Goal: Information Seeking & Learning: Learn about a topic

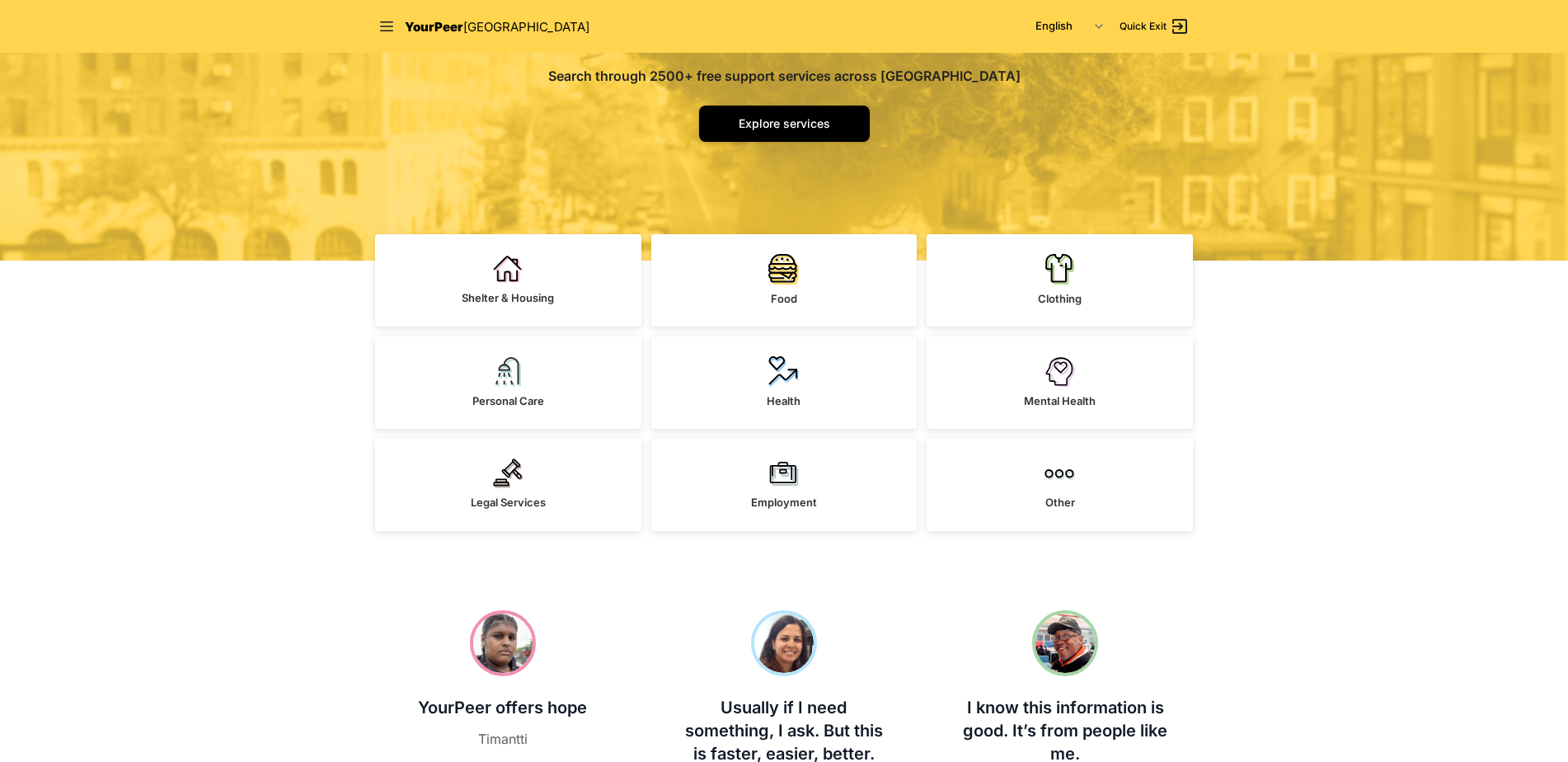
scroll to position [247, 0]
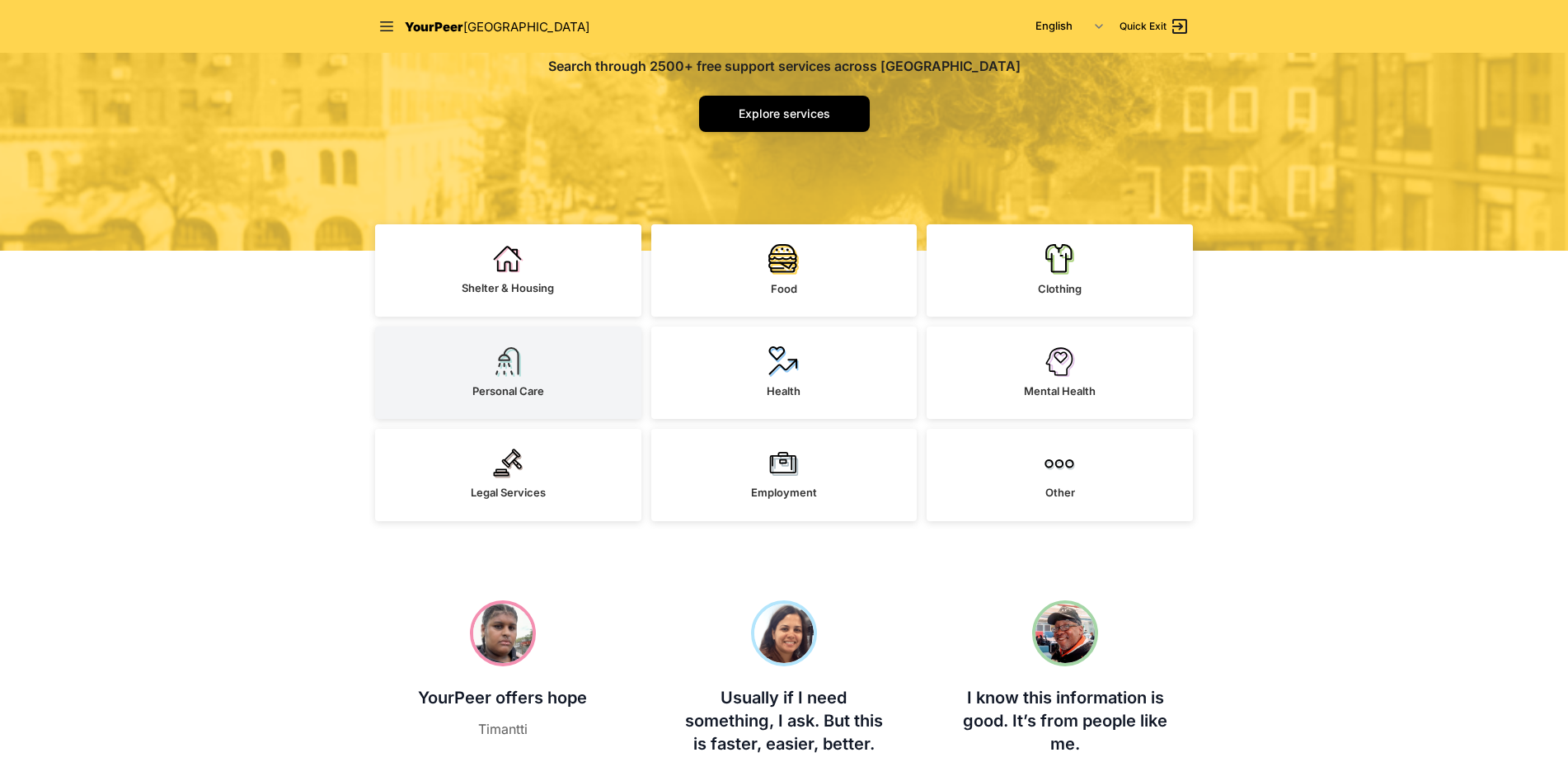
click at [481, 388] on span "Personal Care" at bounding box center [508, 390] width 72 height 13
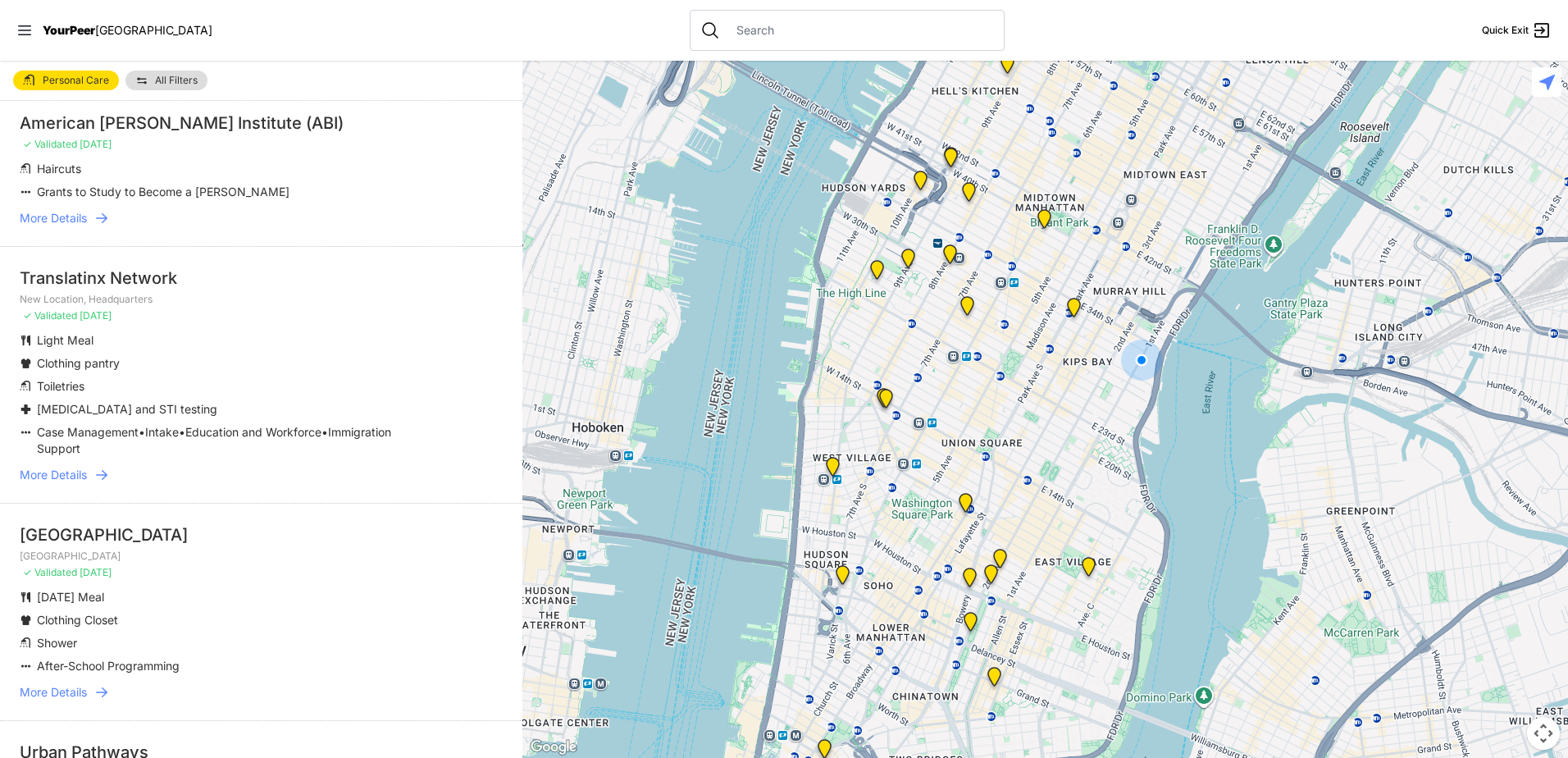
scroll to position [328, 0]
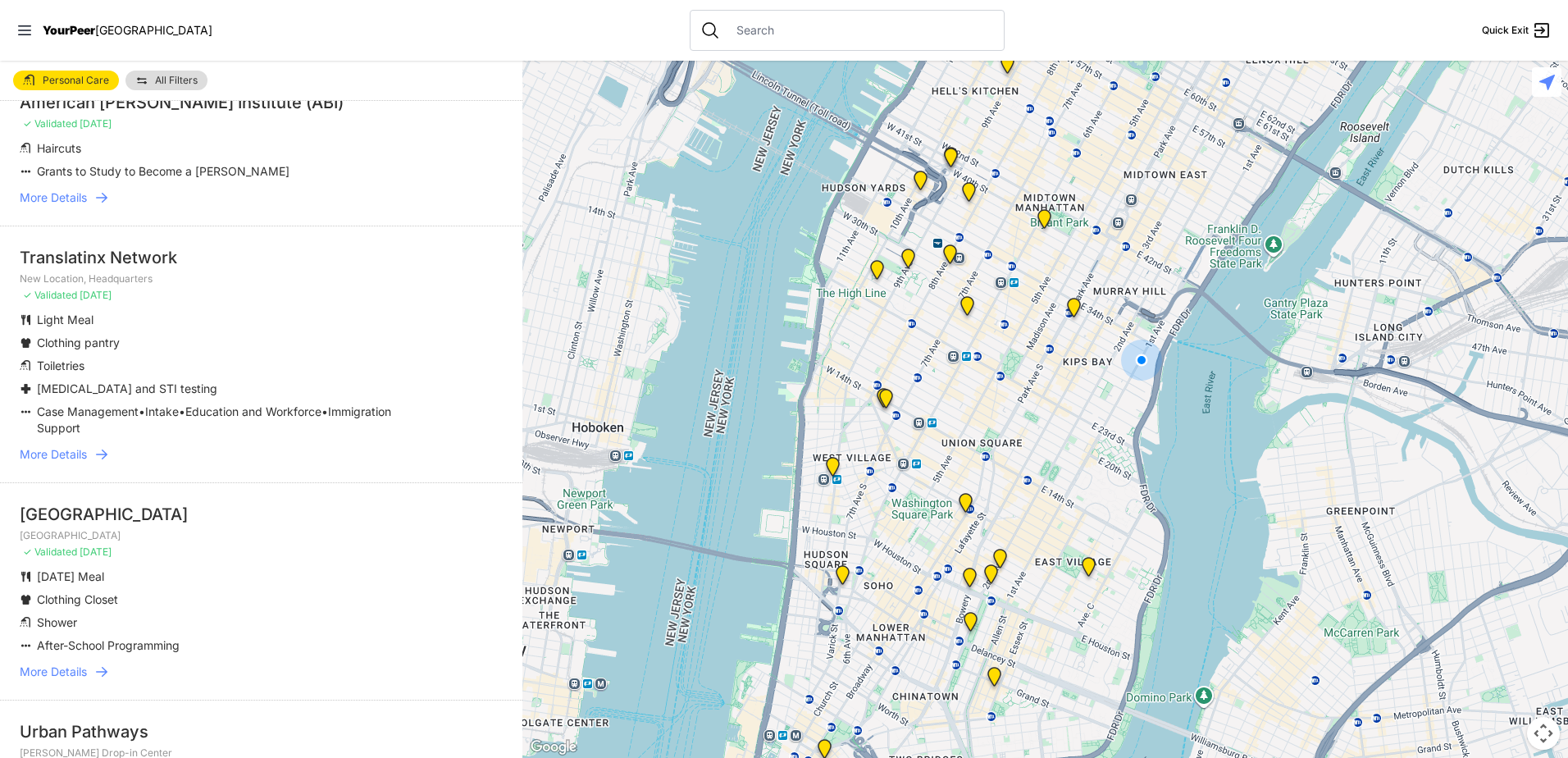
click at [166, 86] on link "All Filters" at bounding box center [166, 80] width 82 height 20
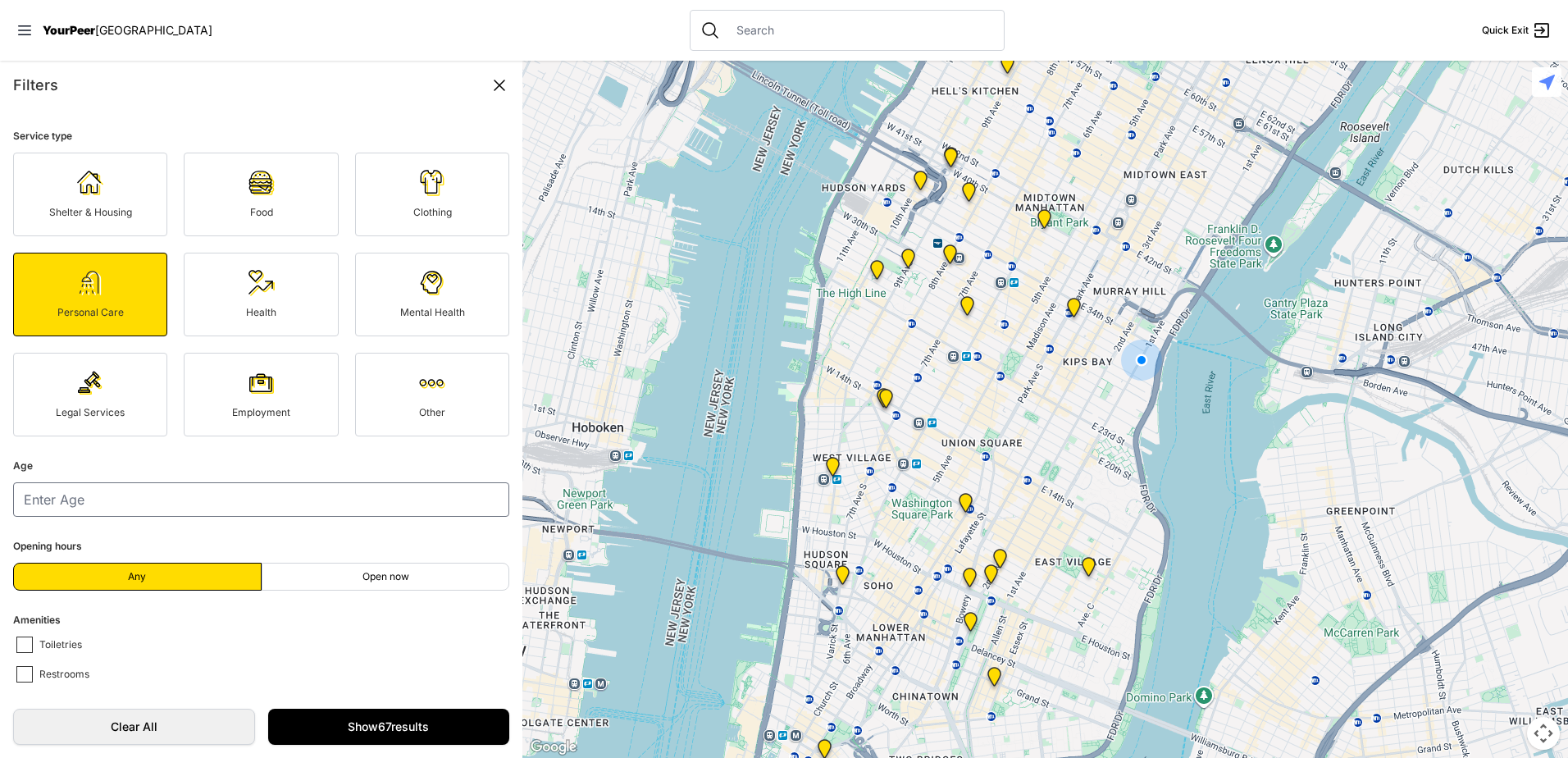
click at [494, 79] on icon at bounding box center [499, 85] width 20 height 20
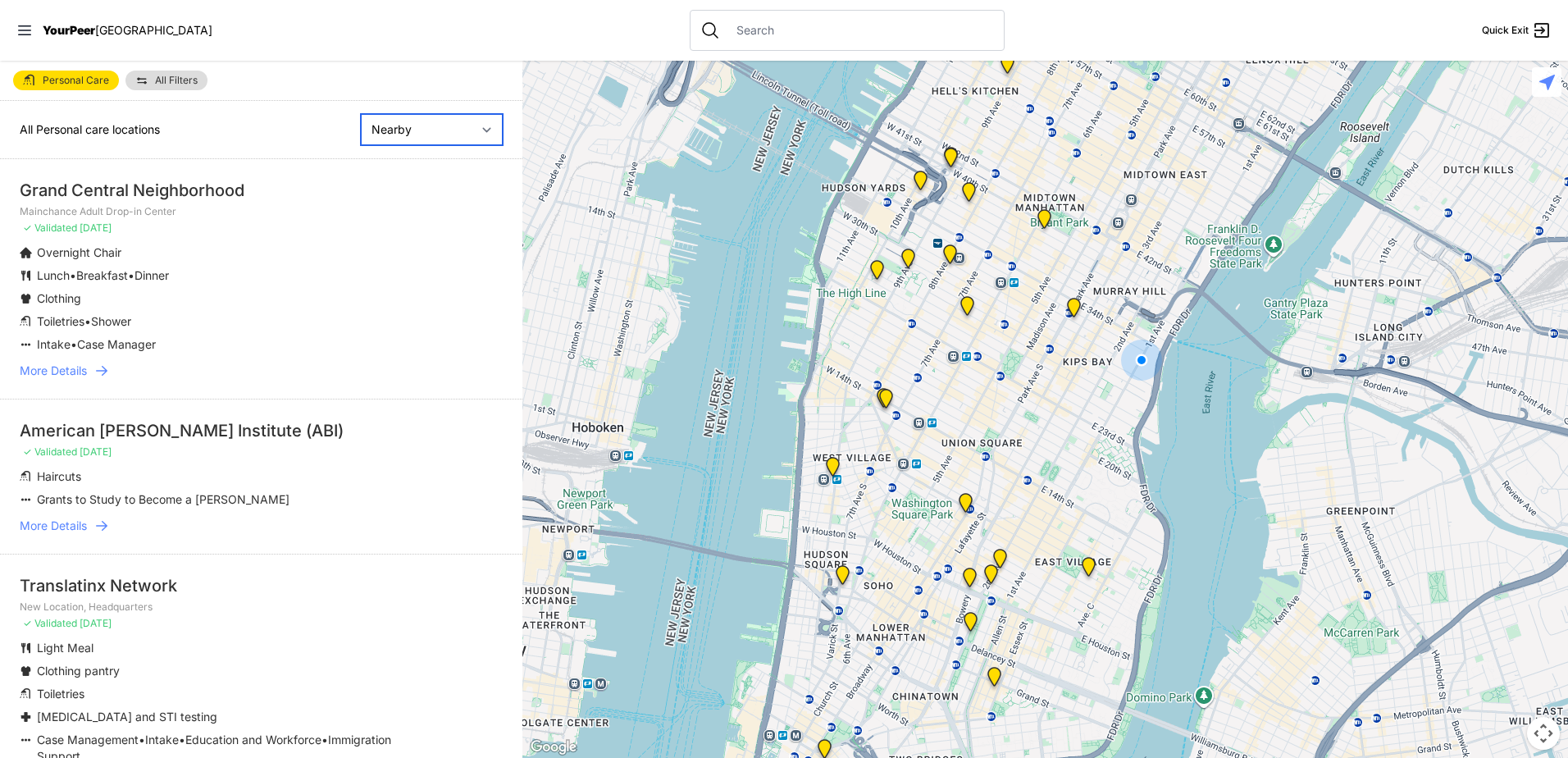
click at [445, 130] on select "Nearby Recently Updated Most Services" at bounding box center [431, 130] width 142 height 31
click at [360, 114] on select "Nearby Recently Updated Most Services" at bounding box center [431, 130] width 142 height 31
select select "mostServices"
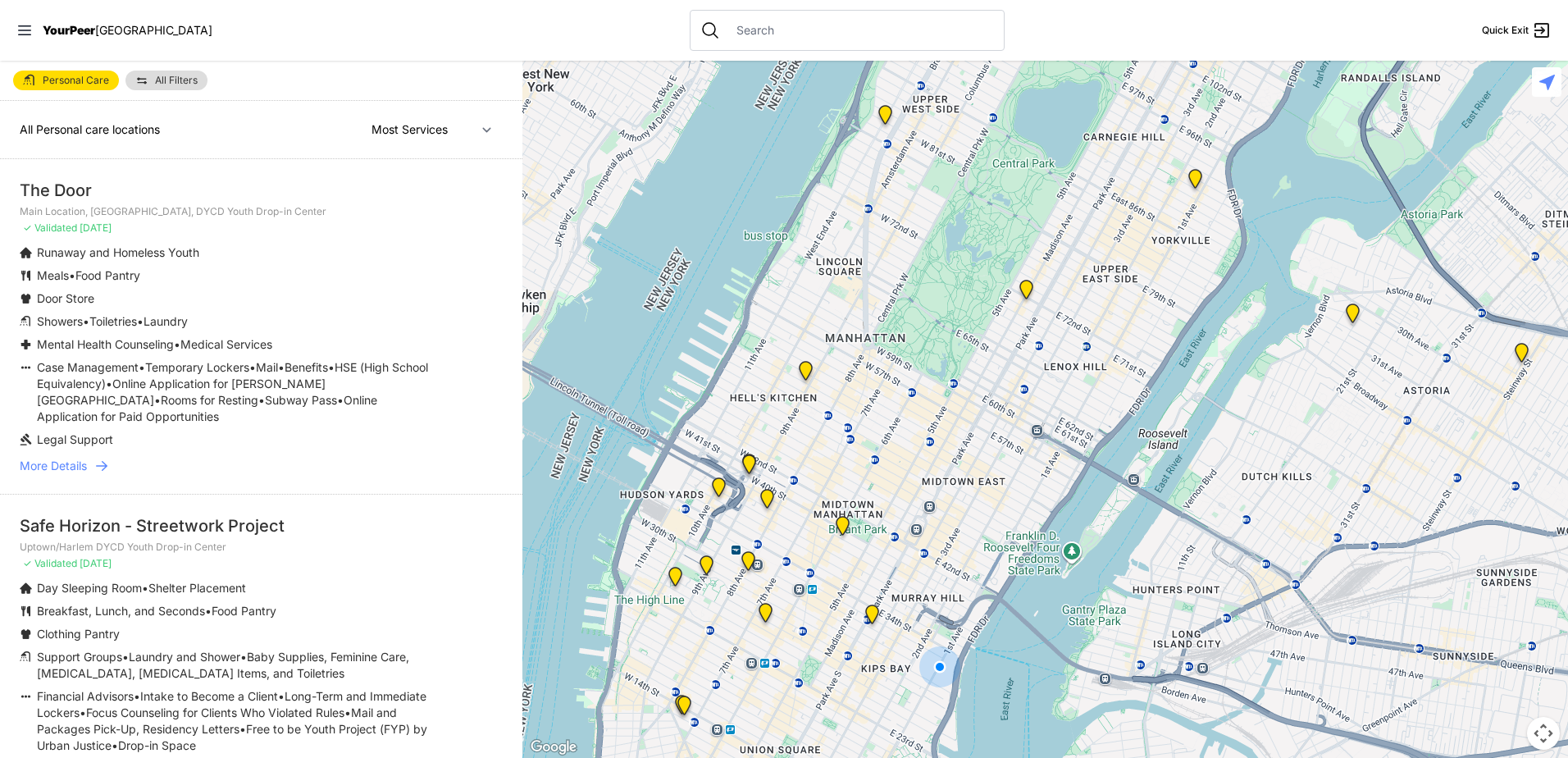
drag, startPoint x: 1091, startPoint y: 131, endPoint x: 887, endPoint y: 439, distance: 369.4
click at [887, 439] on div at bounding box center [1045, 409] width 1046 height 697
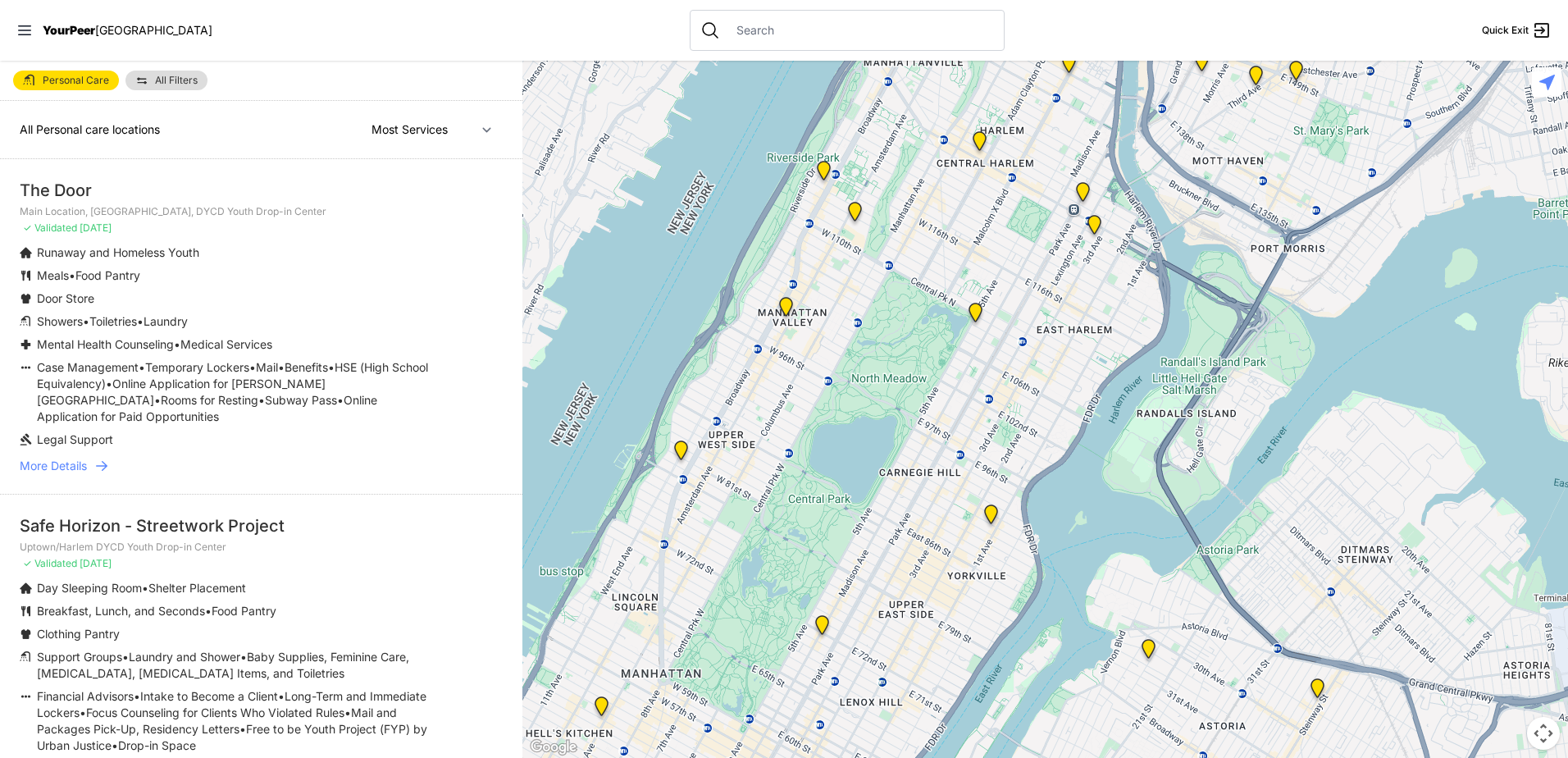
drag, startPoint x: 1001, startPoint y: 83, endPoint x: 790, endPoint y: 424, distance: 401.0
click at [790, 424] on div at bounding box center [1045, 409] width 1046 height 697
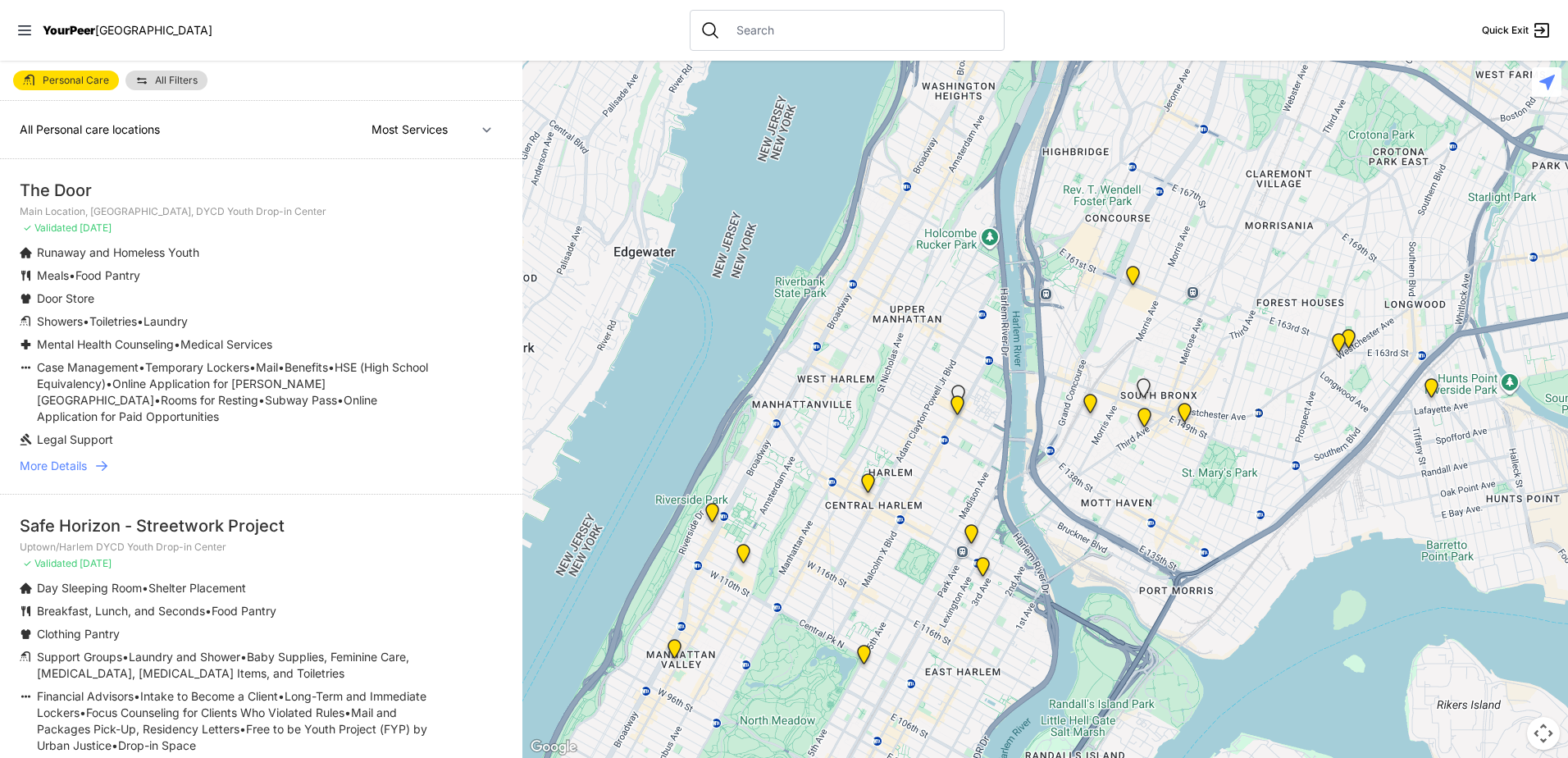
drag, startPoint x: 918, startPoint y: 129, endPoint x: 806, endPoint y: 475, distance: 363.7
click at [806, 475] on div at bounding box center [1045, 409] width 1046 height 697
click at [863, 492] on img "Uptown/Harlem DYCD Youth Drop-in Center" at bounding box center [868, 485] width 21 height 26
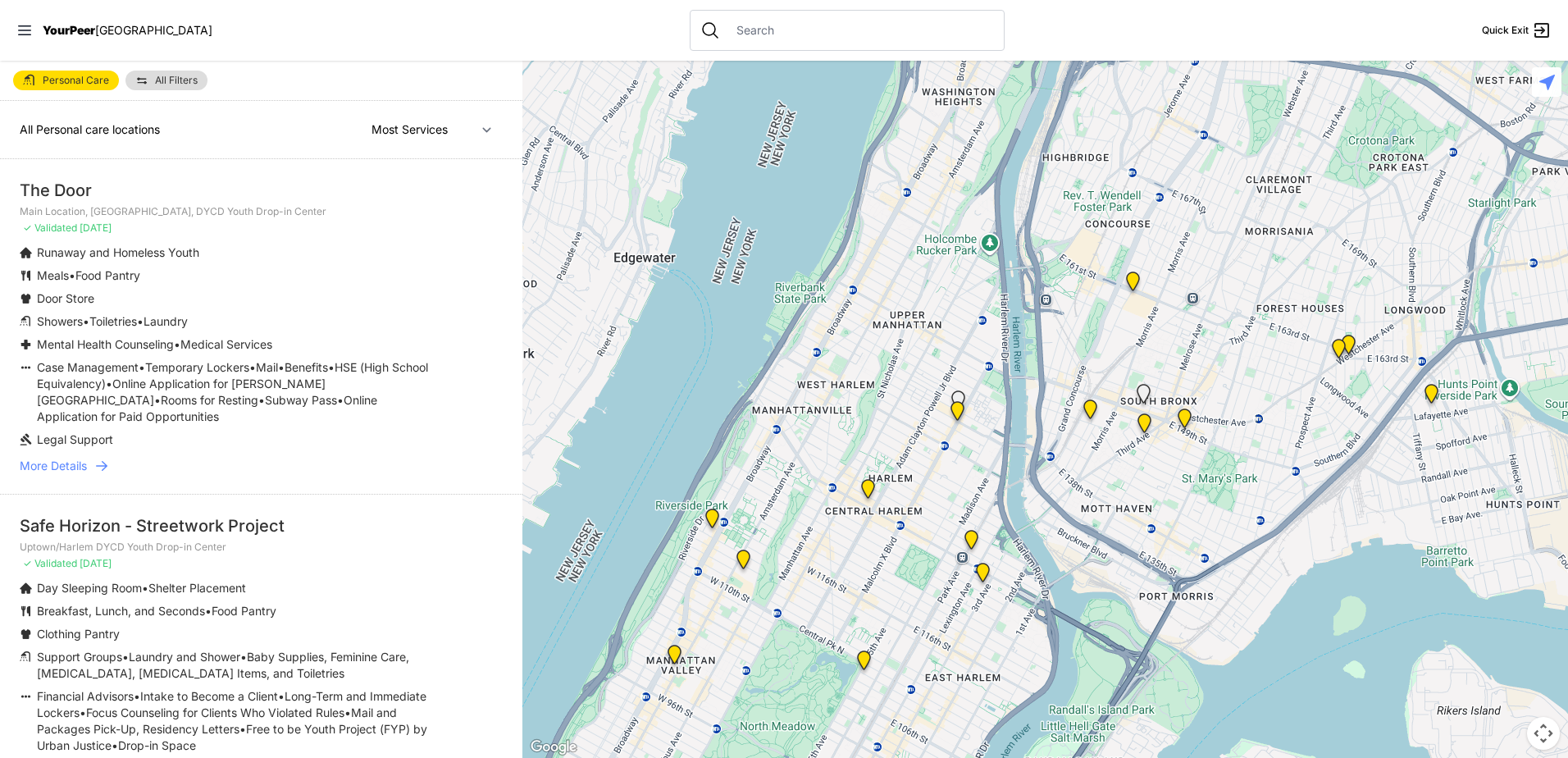
click at [866, 484] on img "Uptown/Harlem DYCD Youth Drop-in Center" at bounding box center [868, 491] width 21 height 26
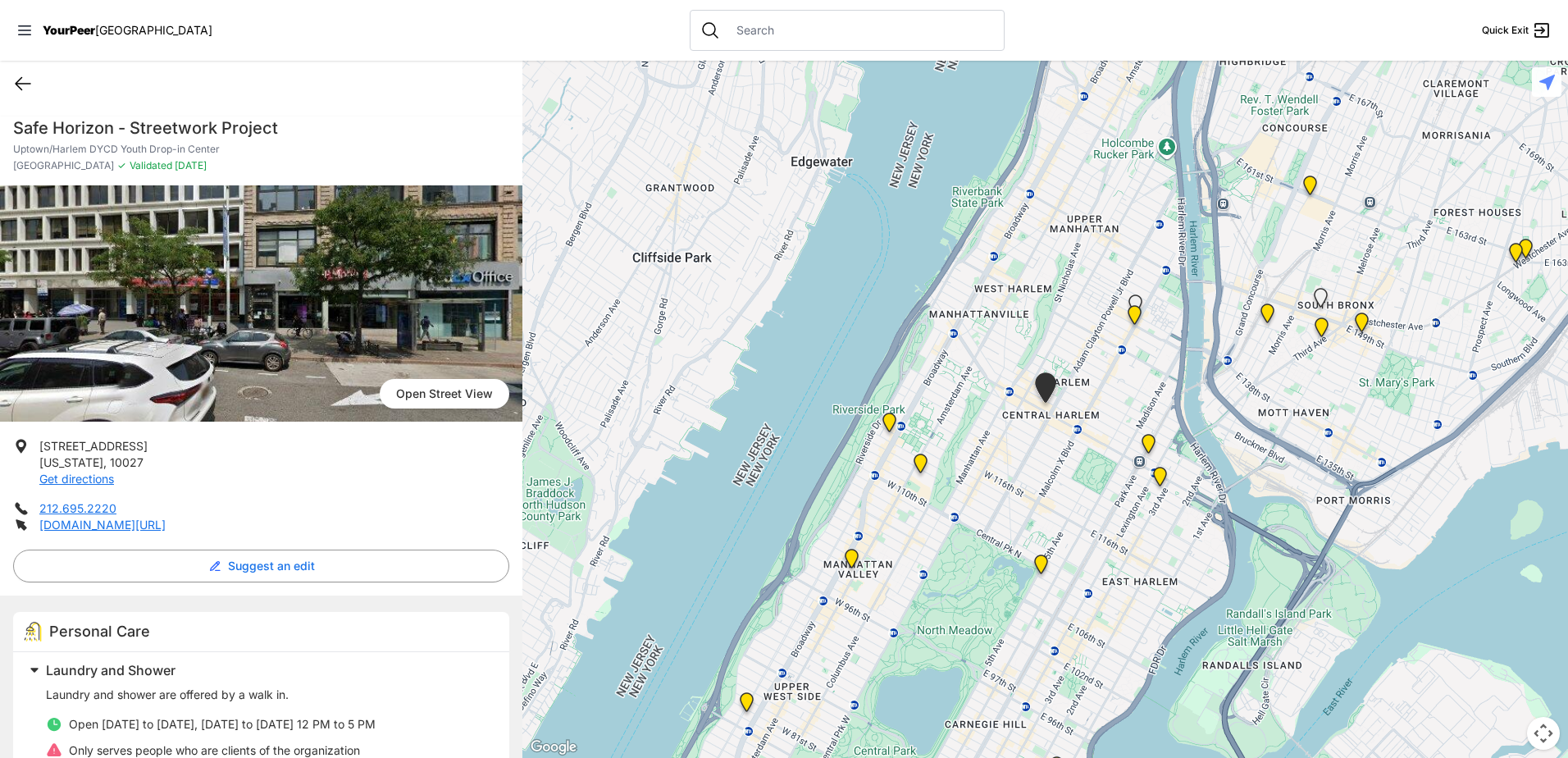
click at [19, 81] on icon at bounding box center [22, 84] width 15 height 13
select select "mostServices"
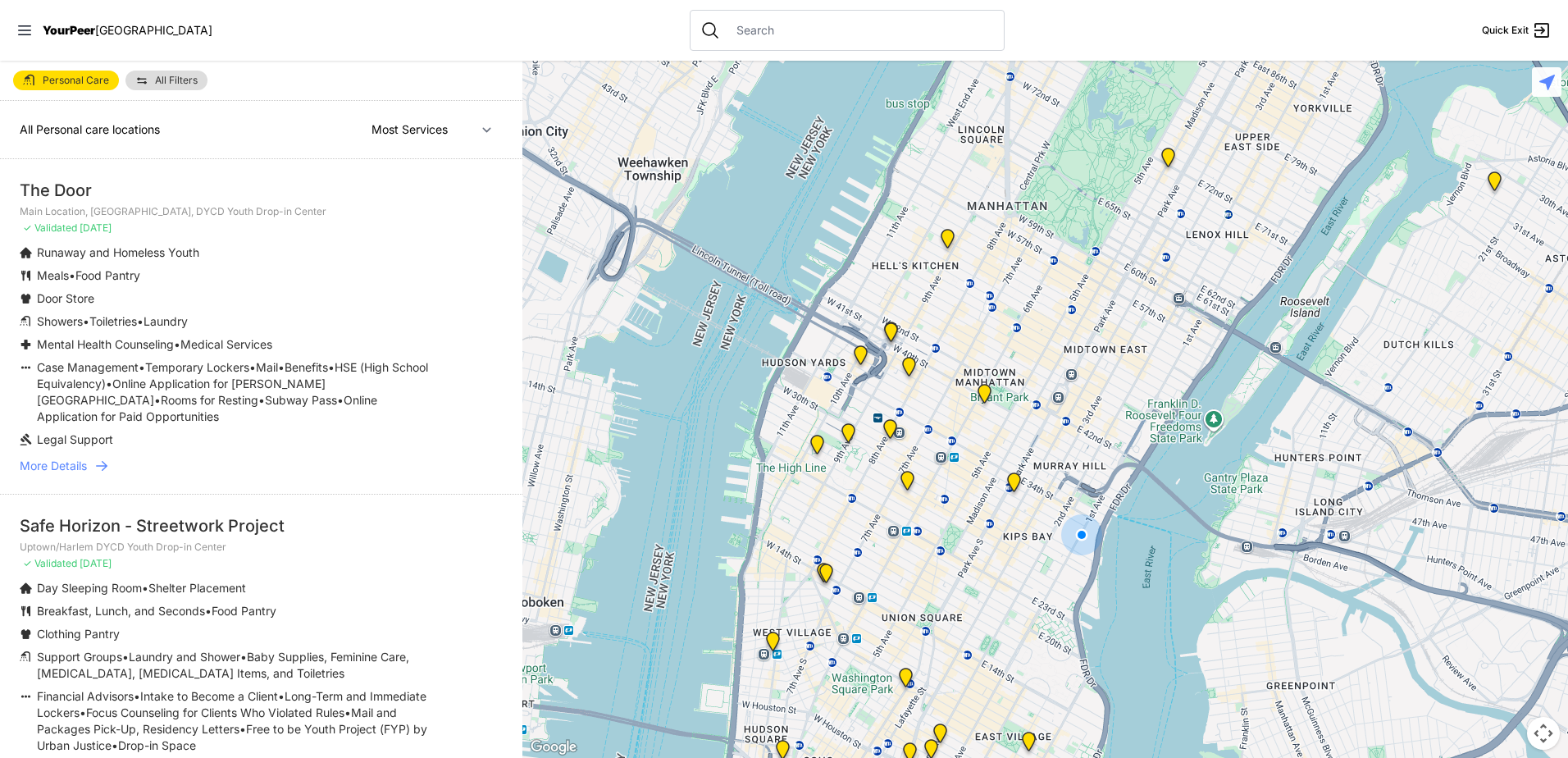
drag, startPoint x: 984, startPoint y: 389, endPoint x: 932, endPoint y: 563, distance: 181.6
click at [932, 563] on div at bounding box center [1045, 409] width 1046 height 697
